Goal: Task Accomplishment & Management: Manage account settings

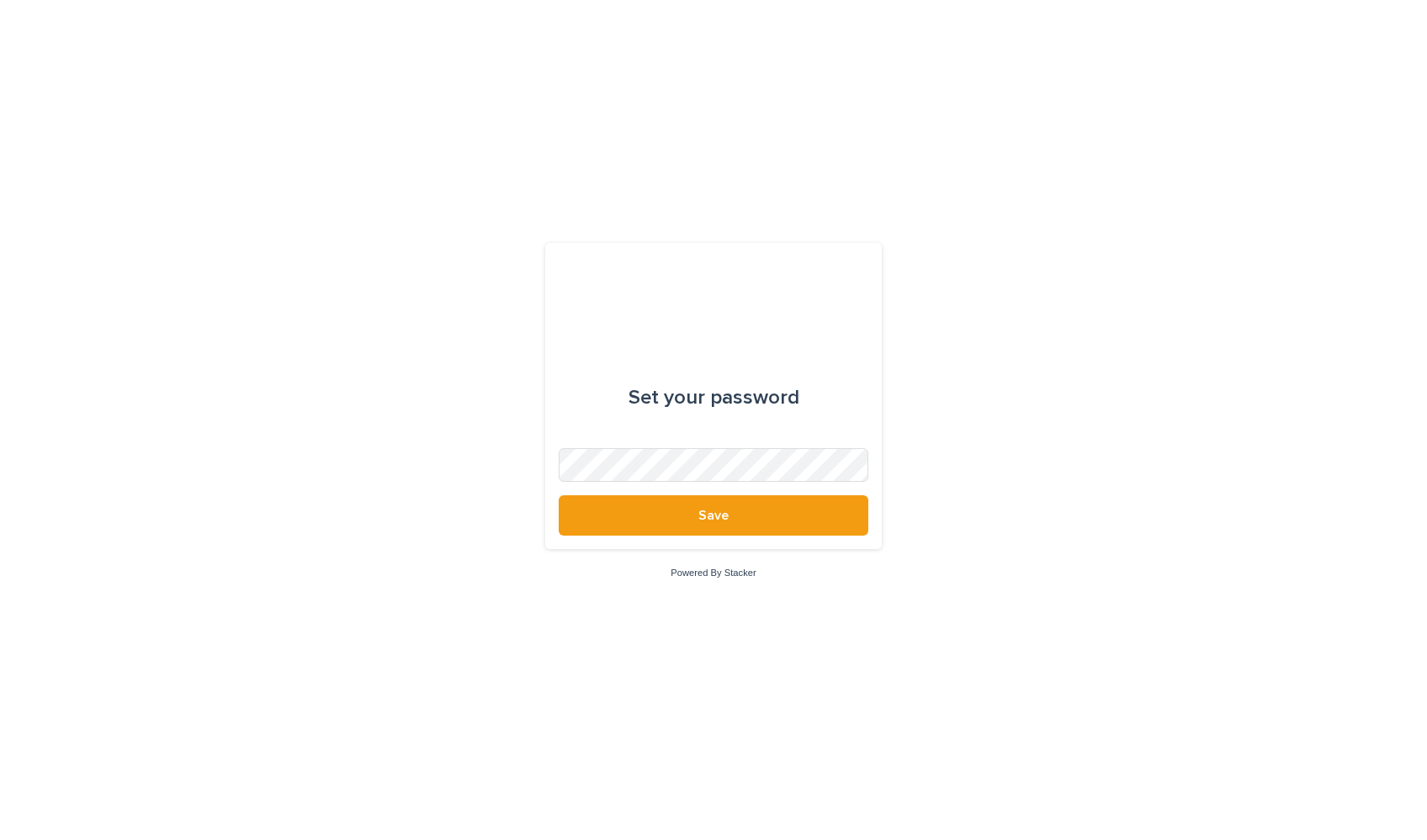
click at [483, 408] on div "Set your password Save Powered By Stacker" at bounding box center [713, 420] width 1427 height 840
click at [559, 495] on button "Save" at bounding box center [713, 516] width 310 height 40
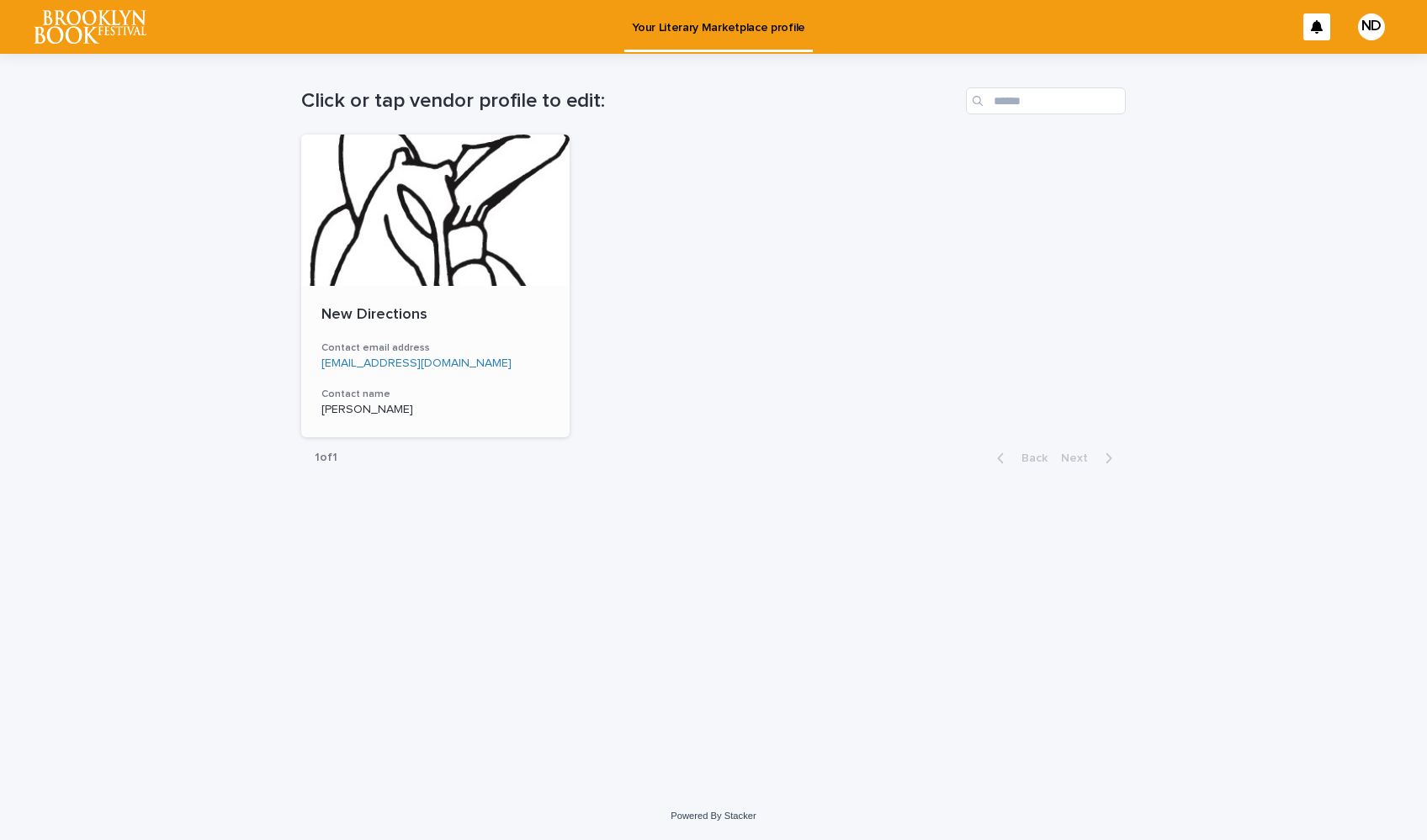
click at [357, 266] on div at bounding box center [435, 210] width 268 height 152
